Goal: Task Accomplishment & Management: Manage account settings

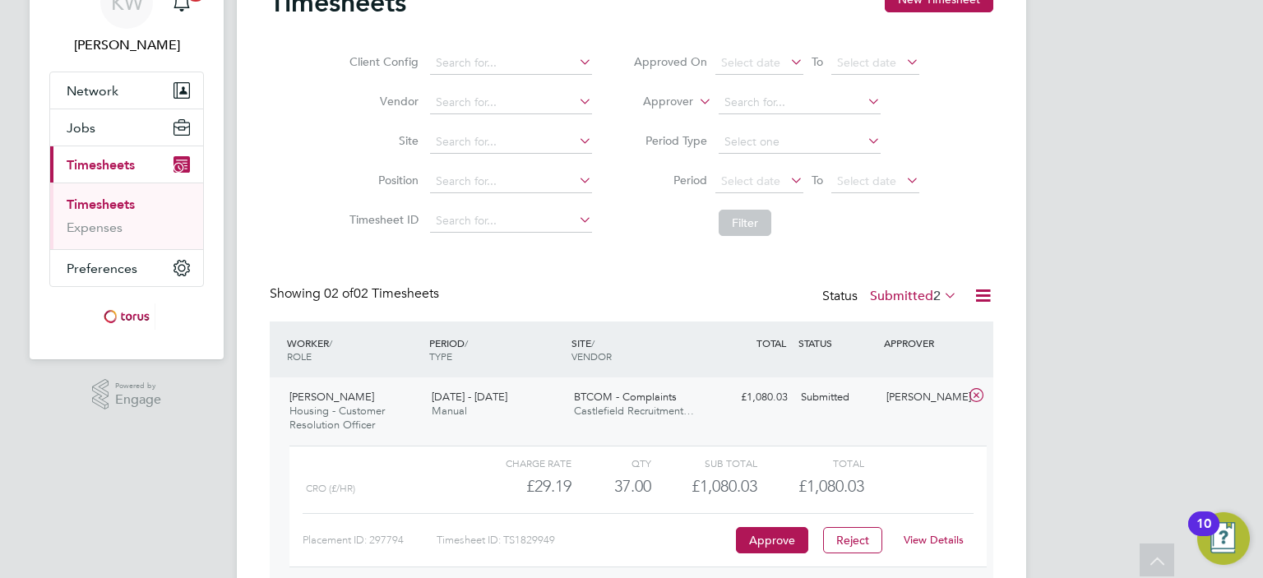
click at [95, 201] on link "Timesheets" at bounding box center [101, 205] width 68 height 16
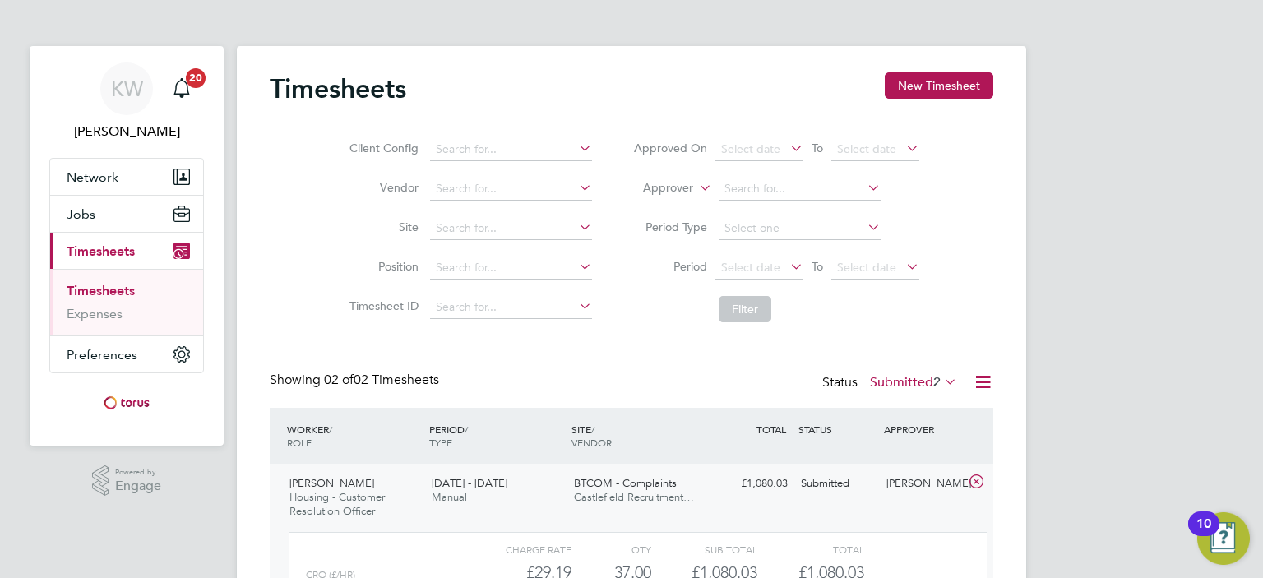
click at [107, 290] on link "Timesheets" at bounding box center [101, 291] width 68 height 16
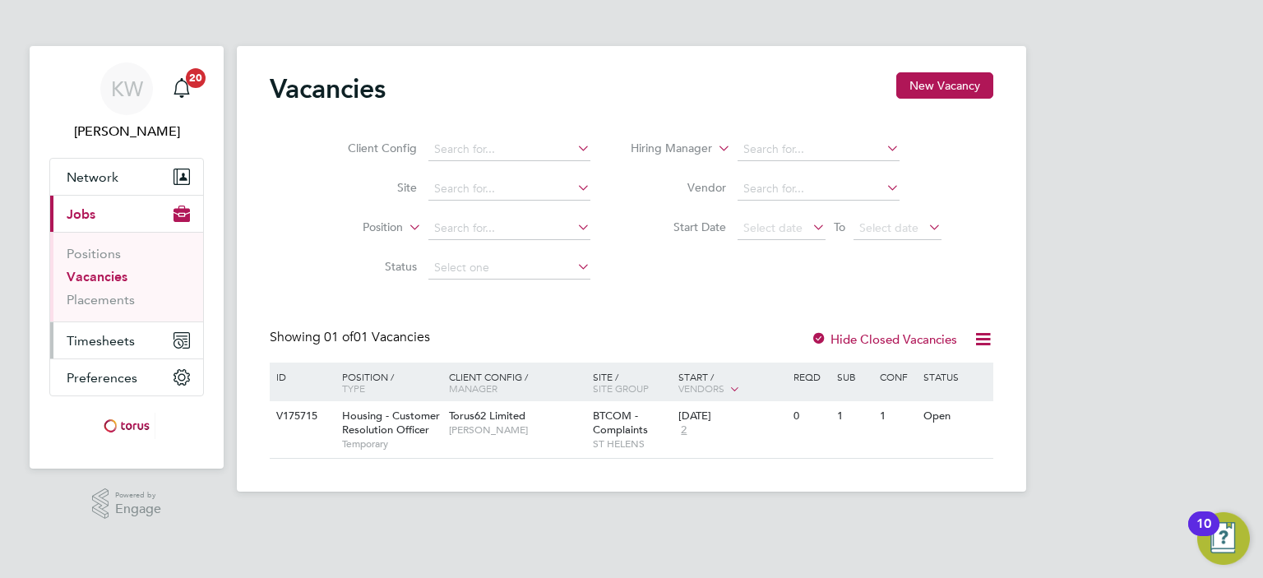
click at [99, 339] on span "Timesheets" at bounding box center [101, 341] width 68 height 16
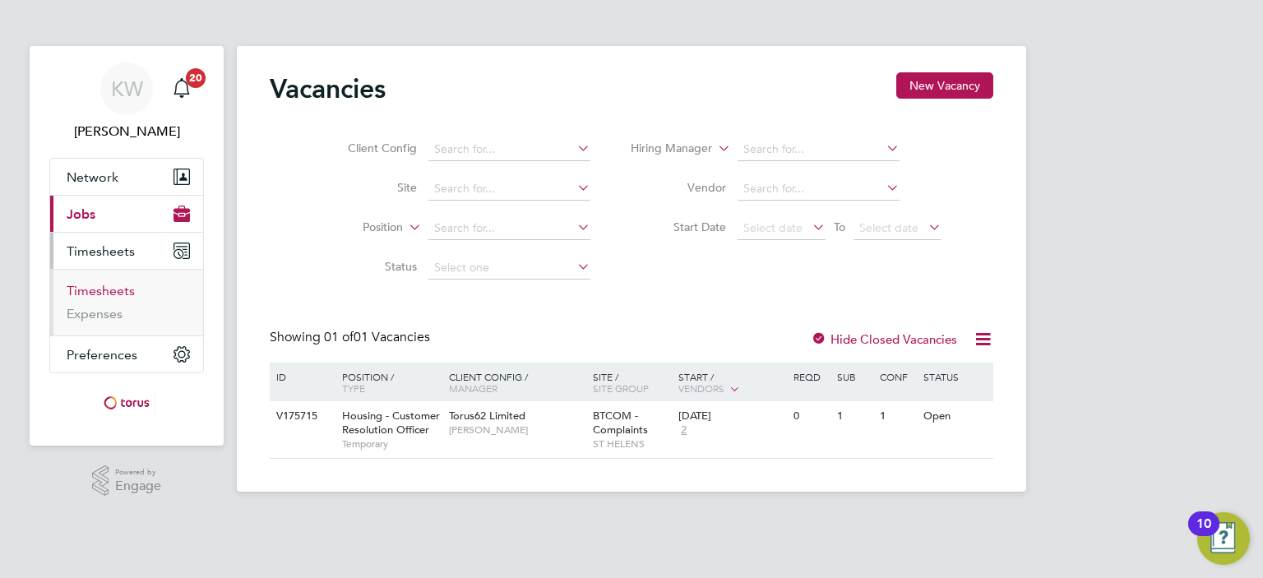
click at [102, 287] on link "Timesheets" at bounding box center [101, 291] width 68 height 16
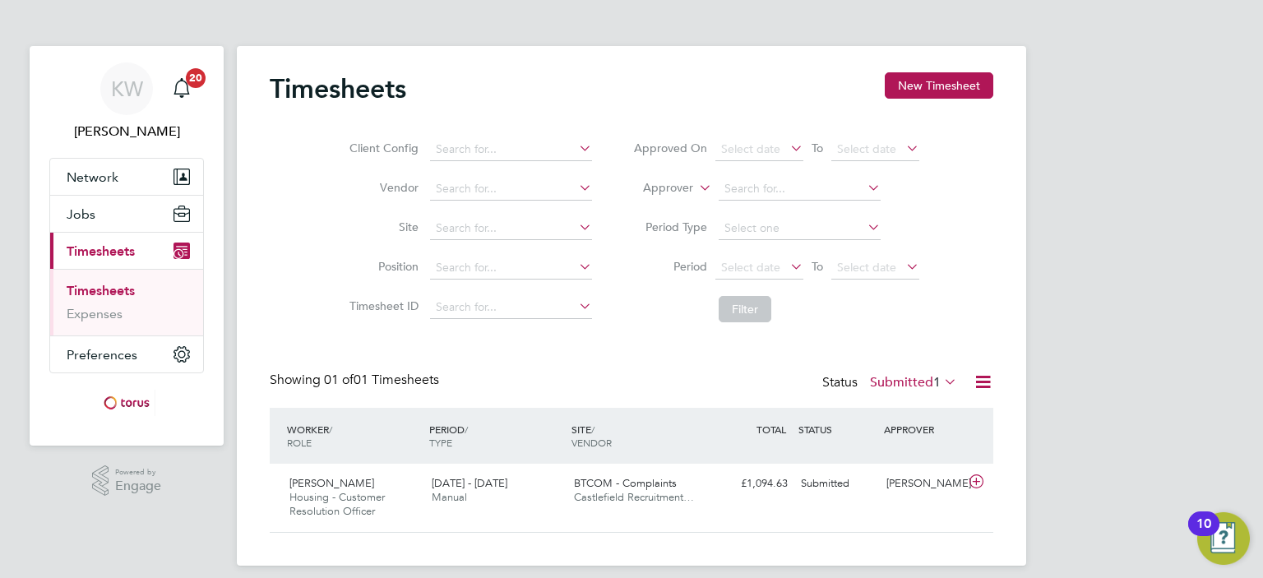
scroll to position [13, 0]
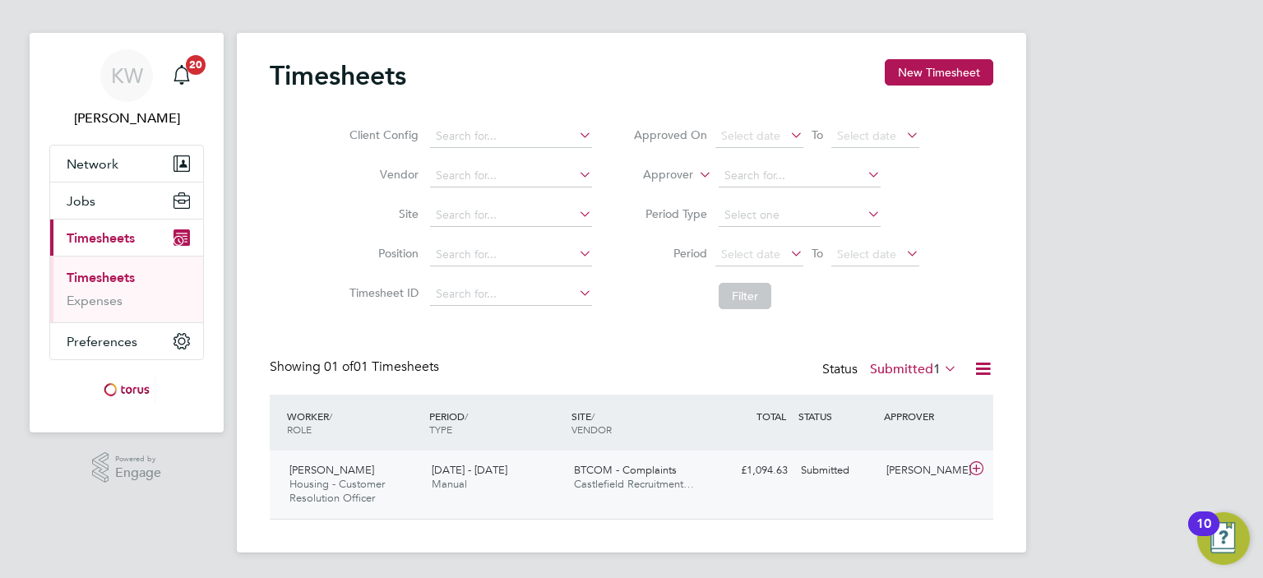
click at [895, 470] on div "[PERSON_NAME]" at bounding box center [923, 470] width 86 height 27
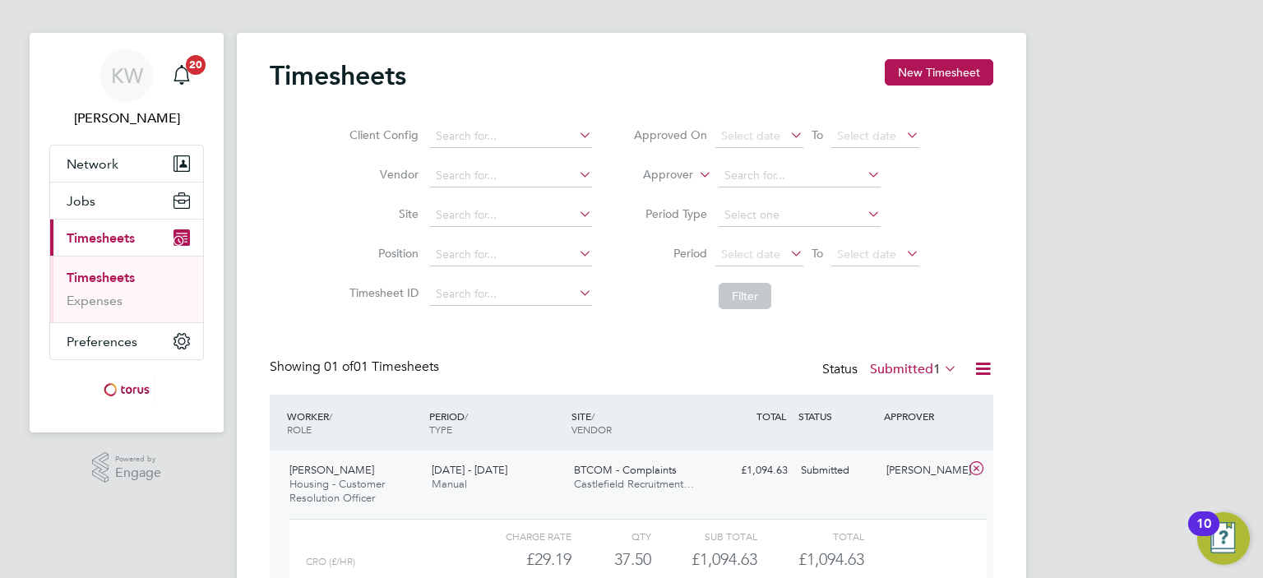
scroll to position [164, 0]
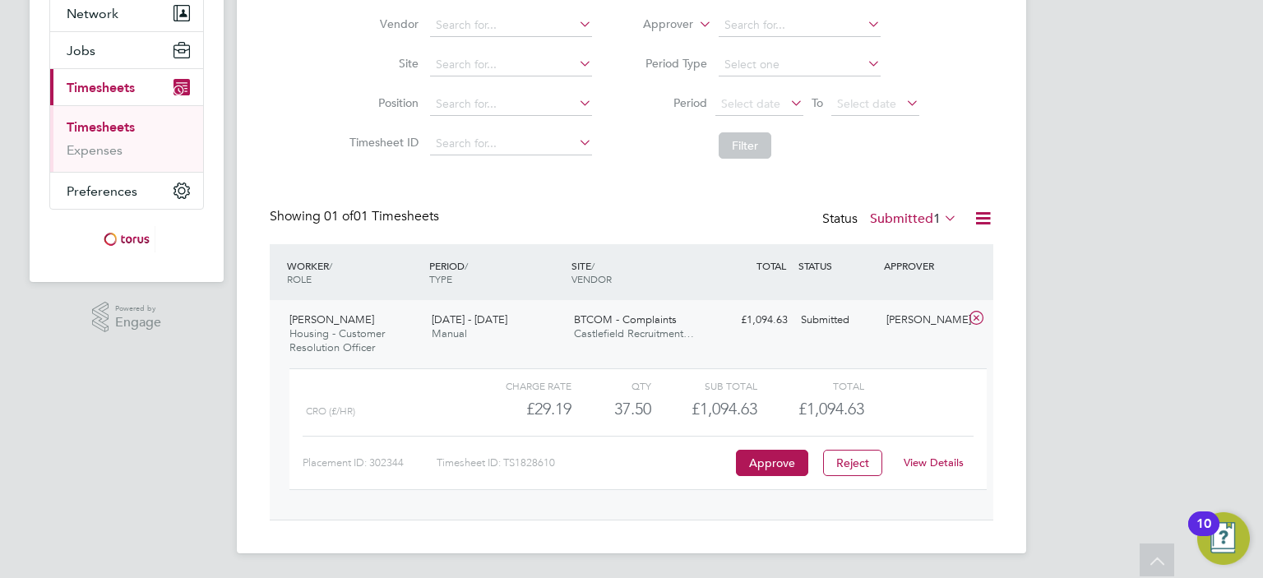
click at [934, 458] on link "View Details" at bounding box center [934, 463] width 60 height 14
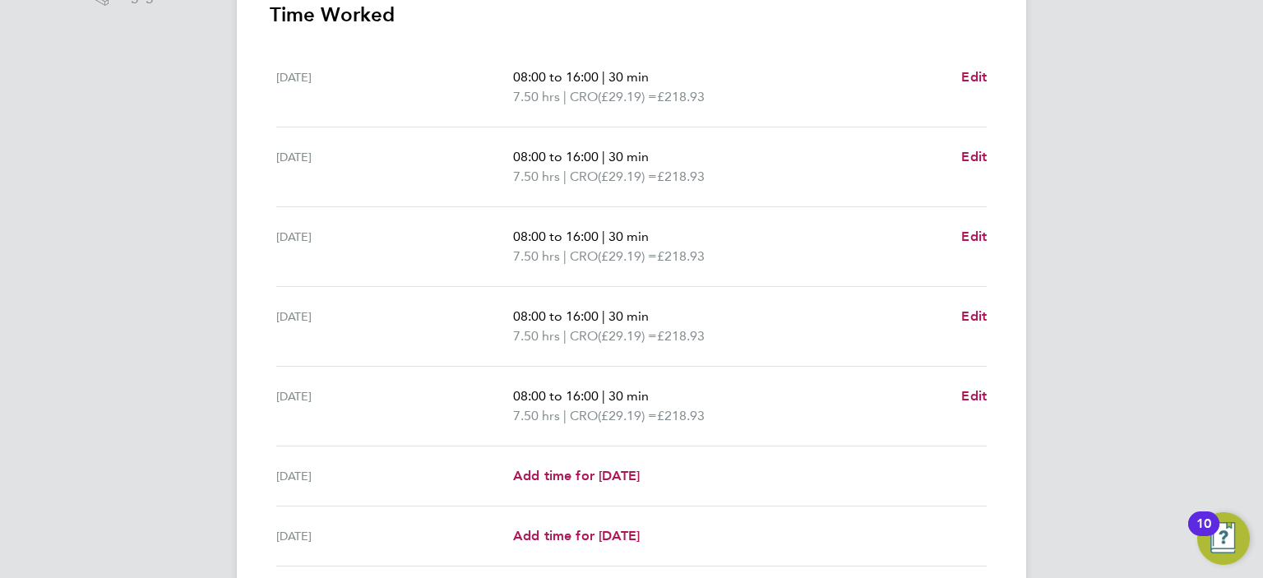
scroll to position [530, 0]
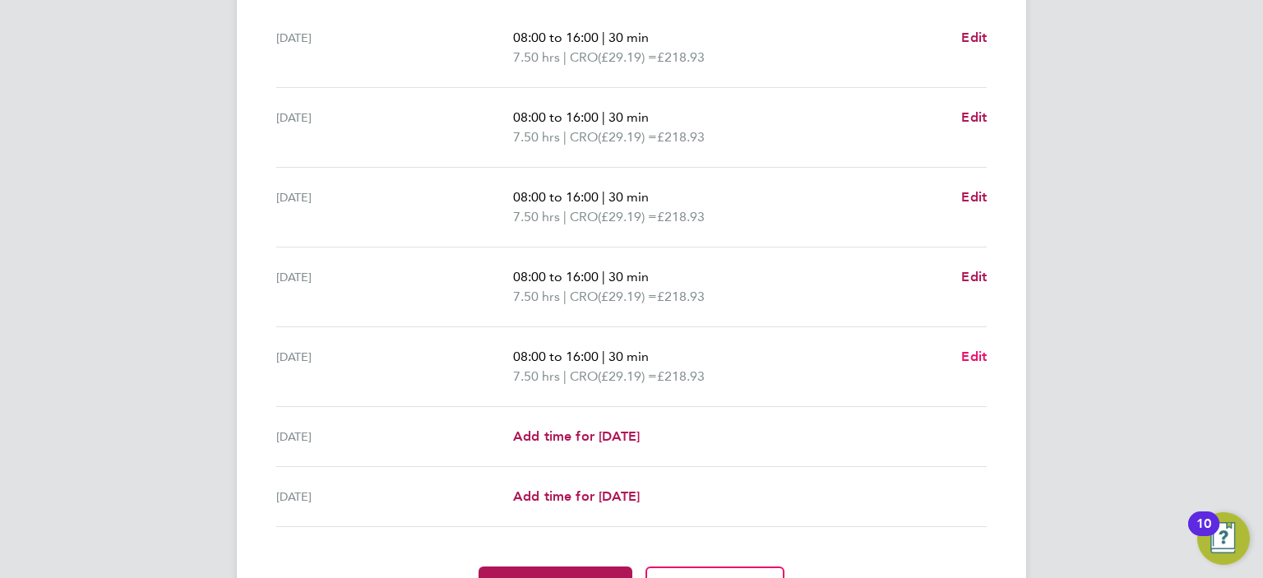
click at [970, 358] on span "Edit" at bounding box center [973, 357] width 25 height 16
select select "30"
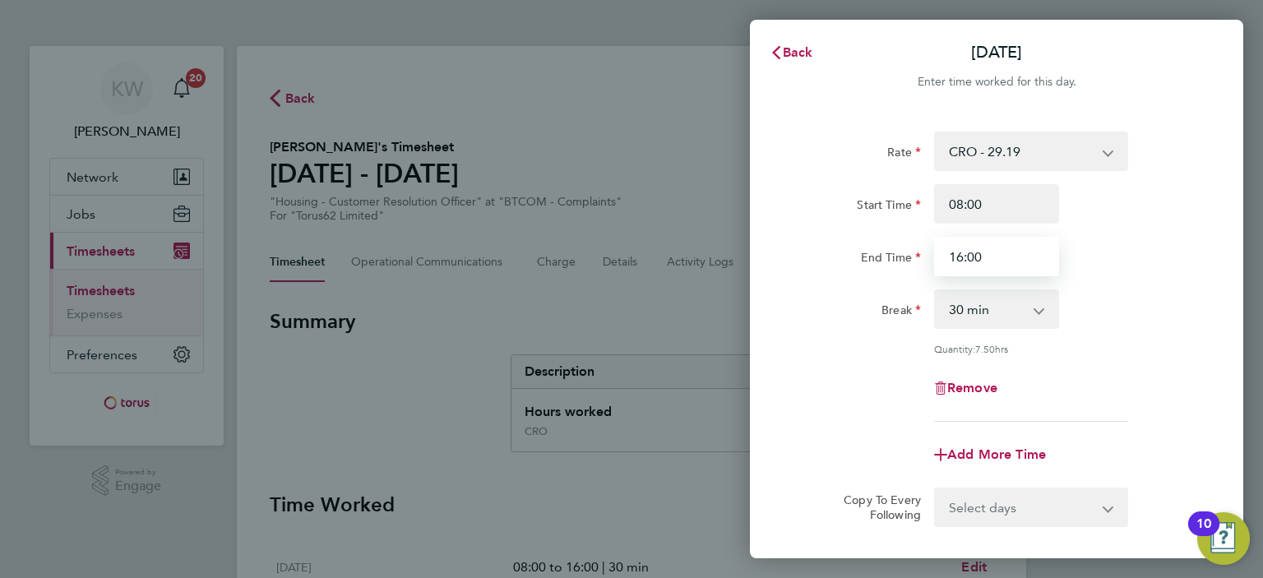
click at [981, 257] on input "16:00" at bounding box center [996, 256] width 125 height 39
type input "15:30"
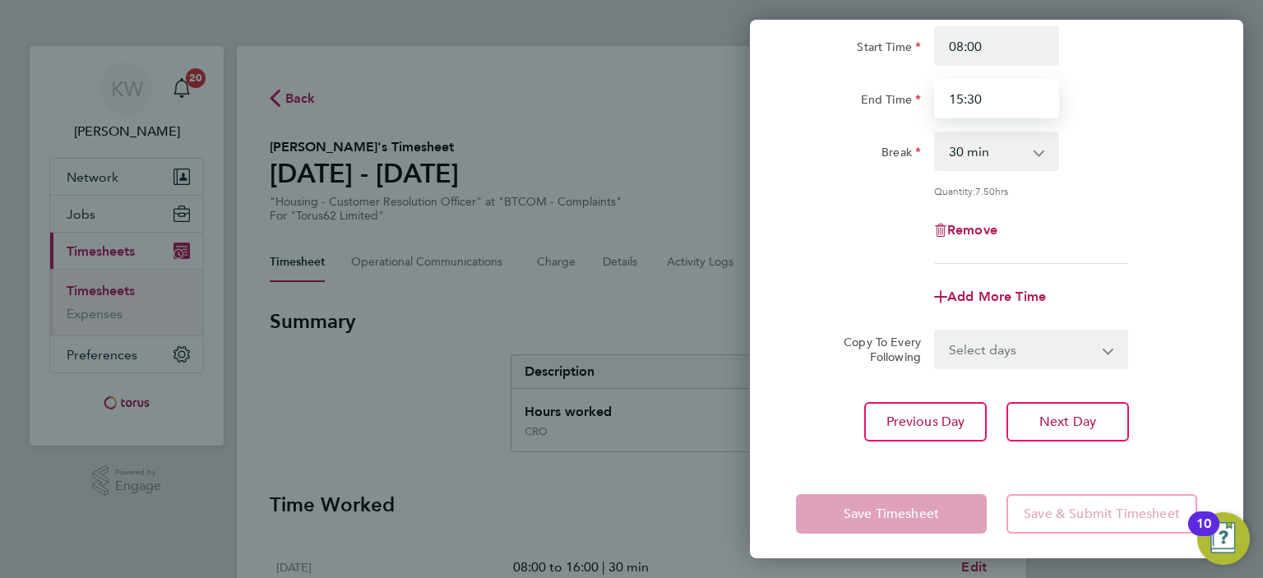
scroll to position [164, 0]
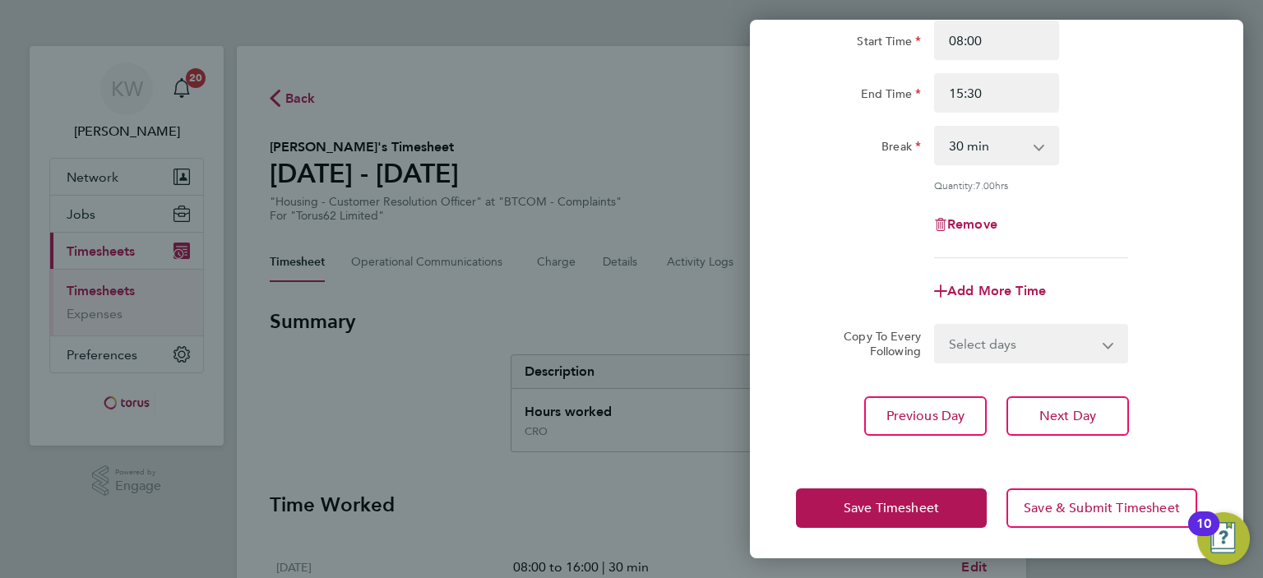
click at [1152, 388] on div "Rate CRO - 29.19 Start Time 08:00 End Time 15:30 Break 0 min 15 min 30 min 45 m…" at bounding box center [996, 201] width 493 height 507
click at [1106, 502] on span "Save & Submit Timesheet" at bounding box center [1102, 508] width 156 height 16
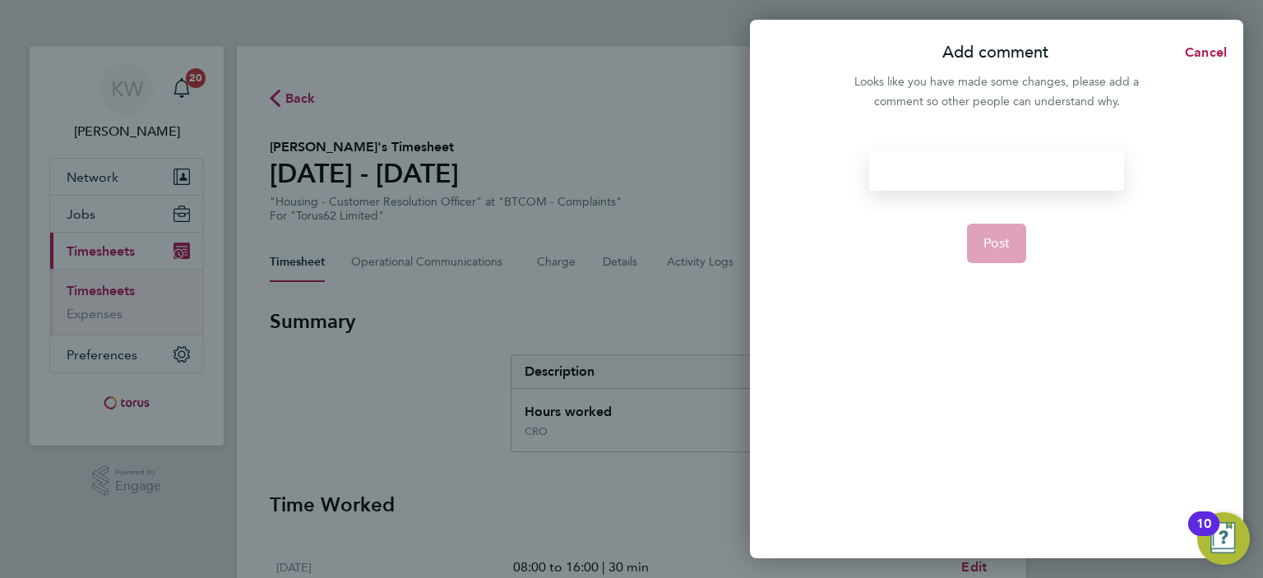
click at [921, 174] on div at bounding box center [996, 170] width 254 height 39
click at [937, 169] on div at bounding box center [996, 170] width 254 height 39
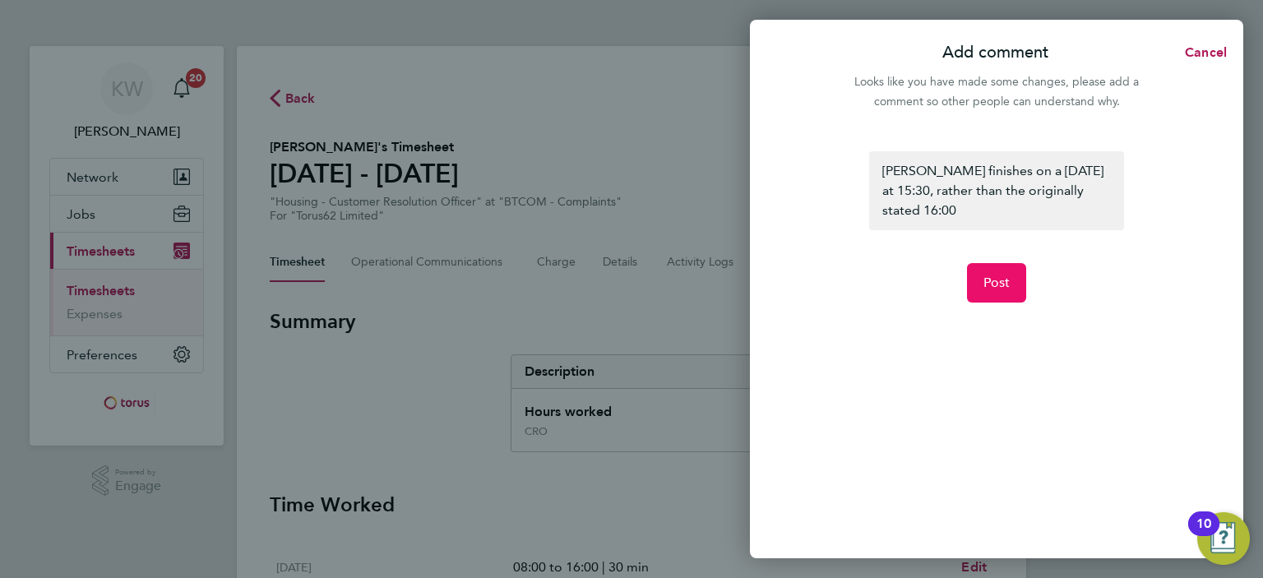
click at [1002, 275] on span "Post" at bounding box center [996, 283] width 27 height 16
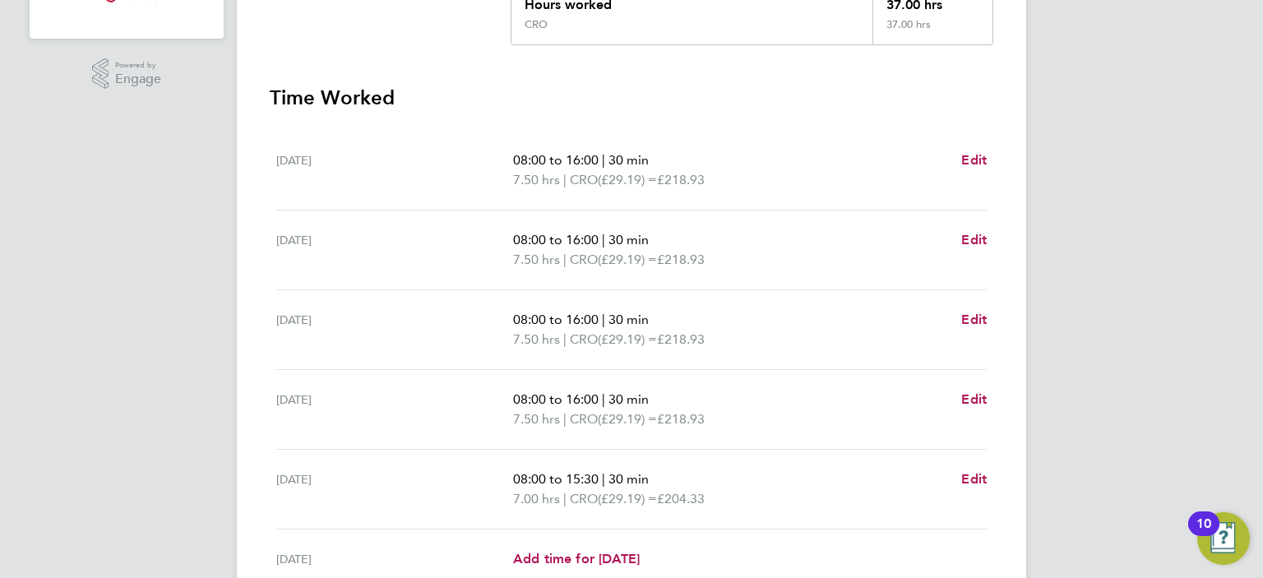
scroll to position [621, 0]
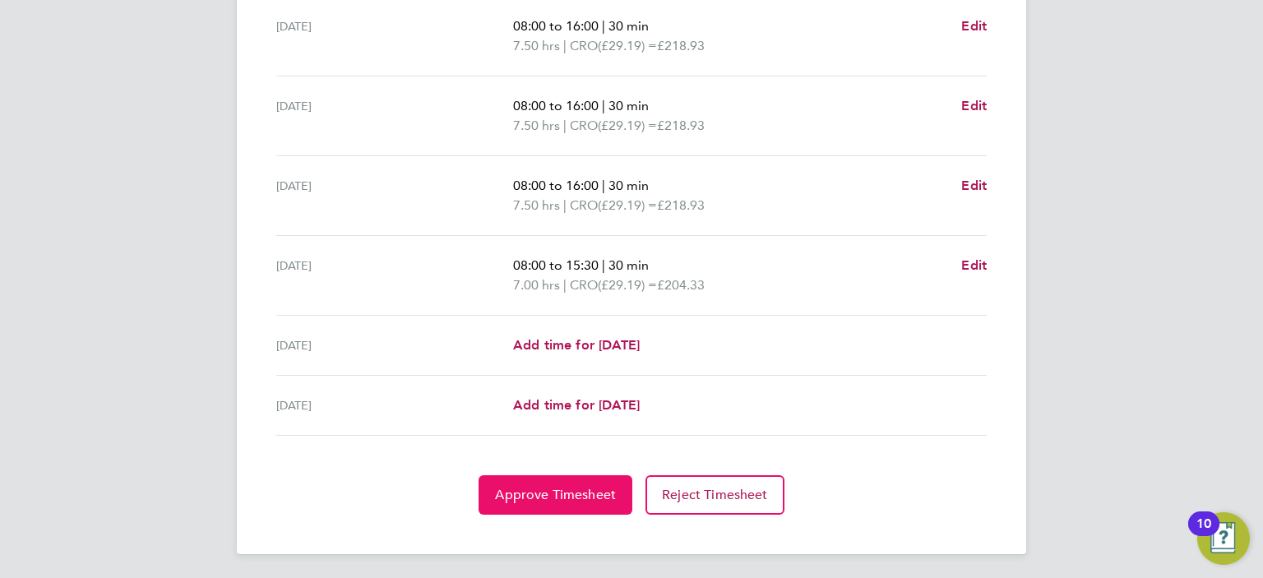
click at [571, 490] on span "Approve Timesheet" at bounding box center [555, 495] width 121 height 16
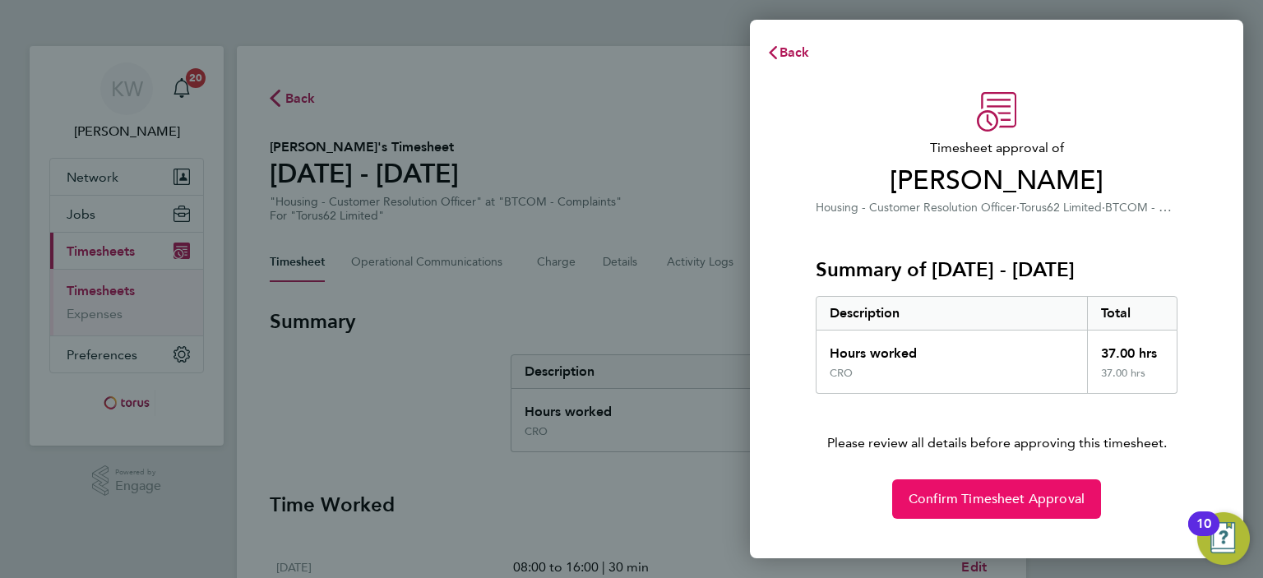
click at [988, 497] on span "Confirm Timesheet Approval" at bounding box center [997, 499] width 176 height 16
